Goal: Find specific page/section: Find specific page/section

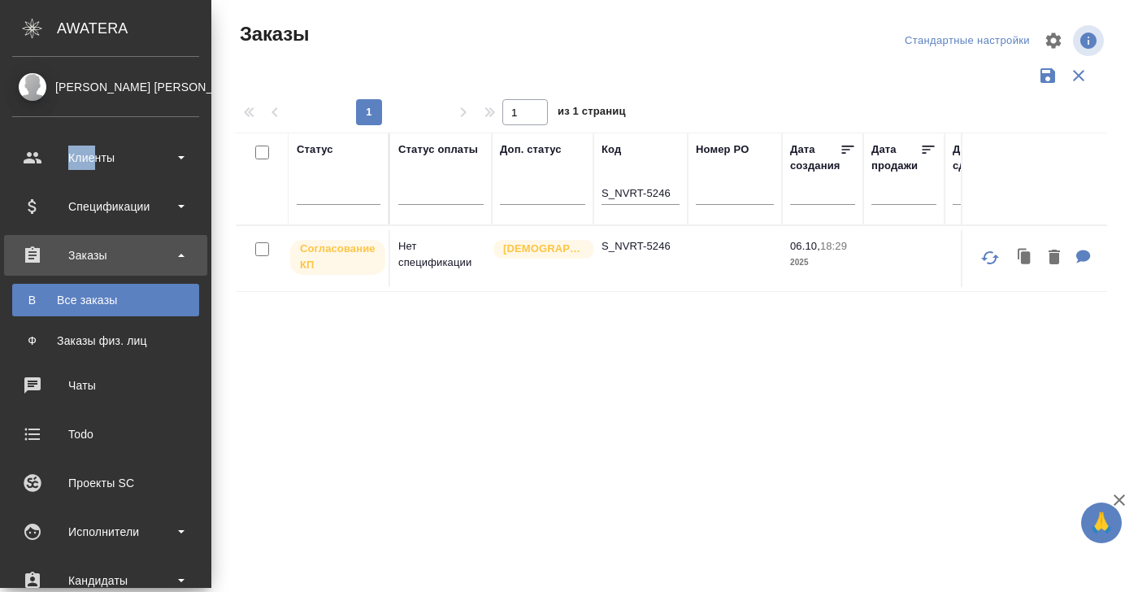
drag, startPoint x: 98, startPoint y: 147, endPoint x: 98, endPoint y: 134, distance: 13.0
click at [98, 134] on ul "Клиенты Спецификации Заказы В Все заказы Ф Заказы физ. лиц 0 Чаты Todo Проекты …" at bounding box center [105, 535] width 211 height 813
click at [110, 254] on div "Заказы" at bounding box center [105, 255] width 187 height 24
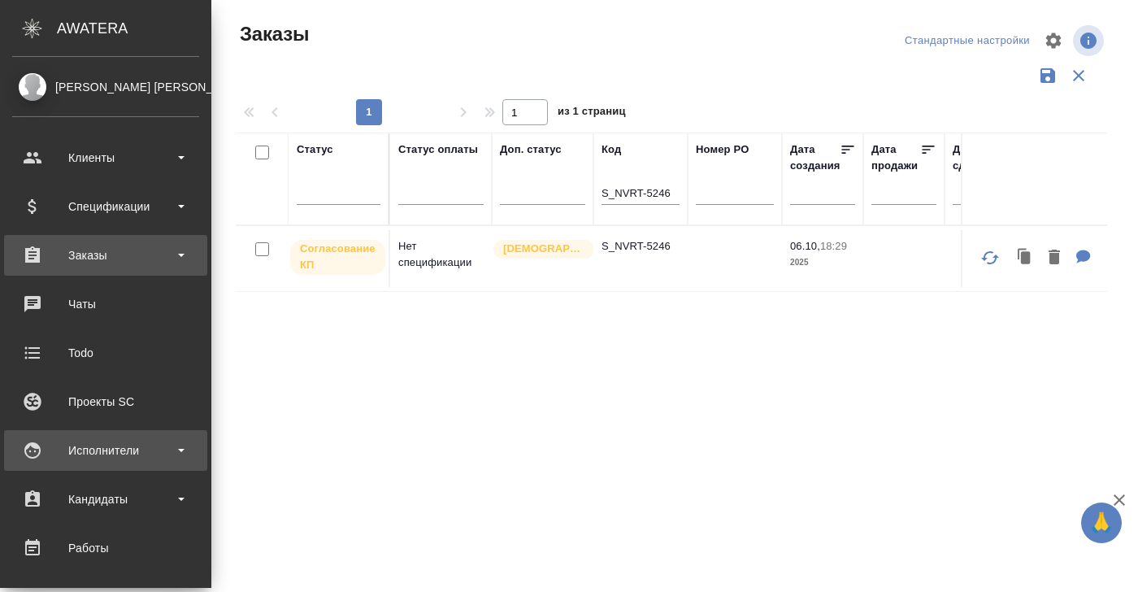
click at [93, 452] on div "Исполнители" at bounding box center [105, 450] width 187 height 24
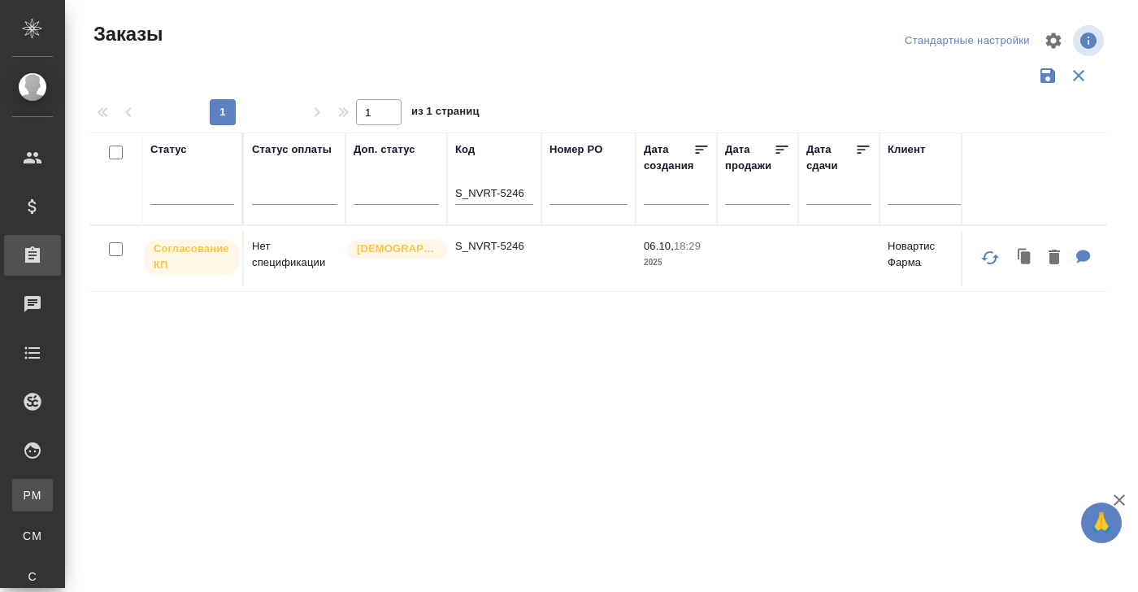
click at [24, 497] on div "Для PM/LQA" at bounding box center [12, 495] width 24 height 16
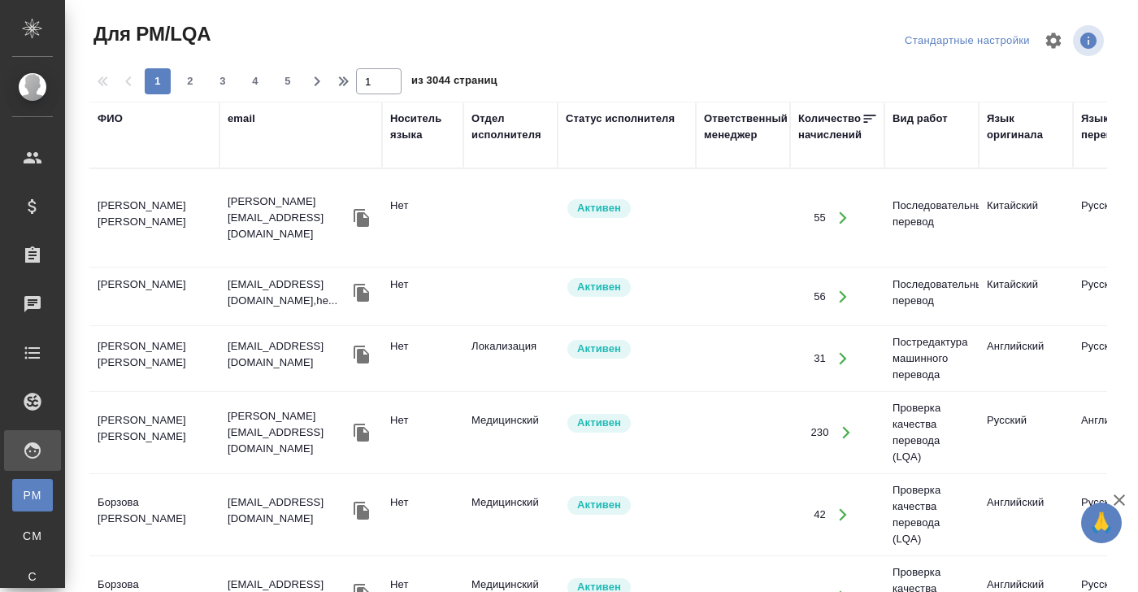
click at [117, 116] on div "ФИО" at bounding box center [110, 119] width 25 height 16
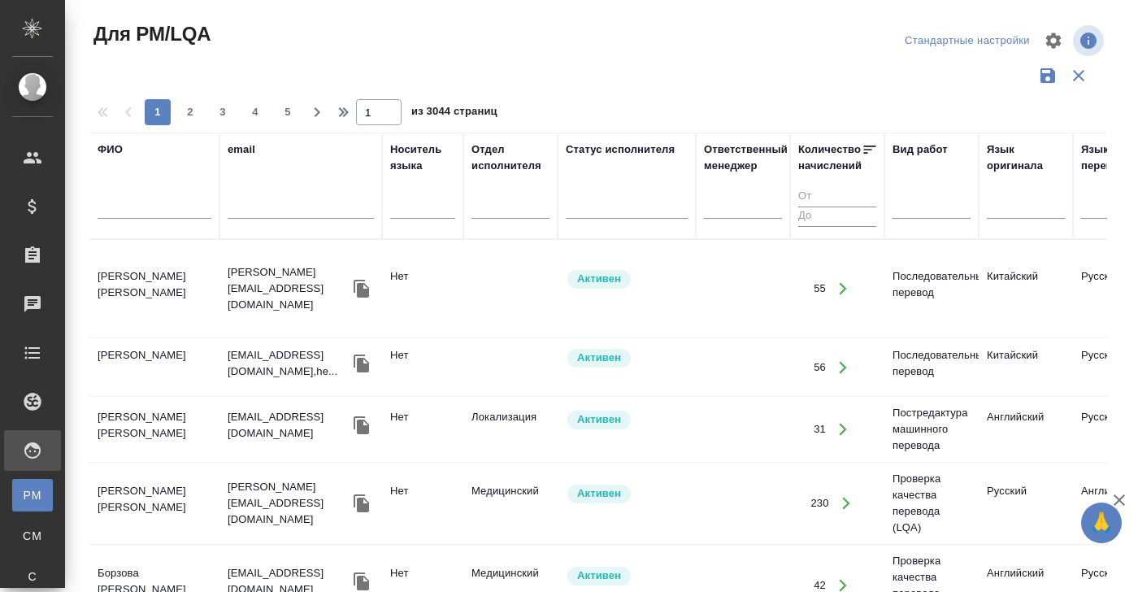
click at [112, 211] on input "text" at bounding box center [155, 208] width 114 height 20
type input "лозицкая"
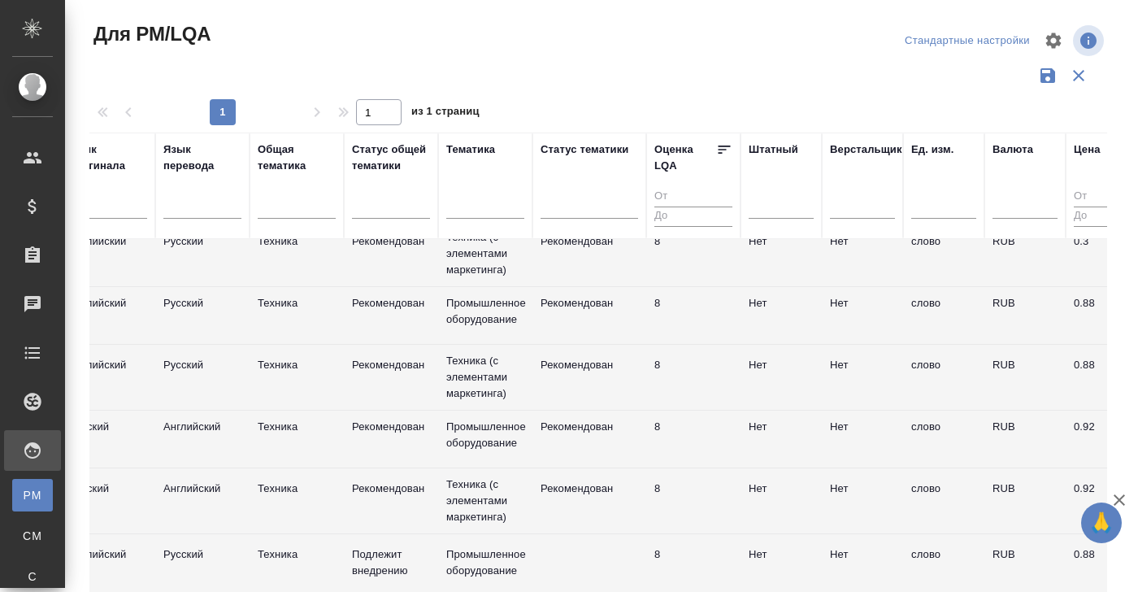
scroll to position [403, 917]
